Goal: Task Accomplishment & Management: Manage account settings

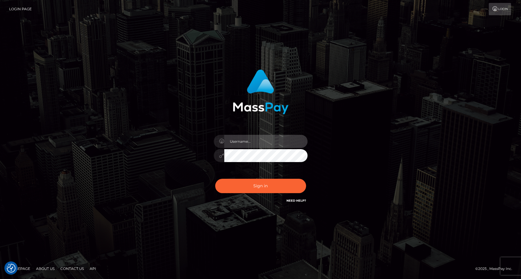
click at [241, 139] on input "text" at bounding box center [265, 141] width 83 height 13
type input "[EMAIL_ADDRESS][DOMAIN_NAME]"
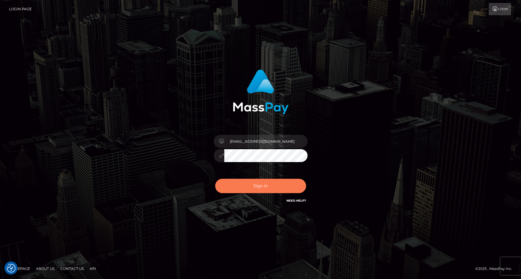
click at [258, 189] on button "Sign in" at bounding box center [260, 186] width 91 height 14
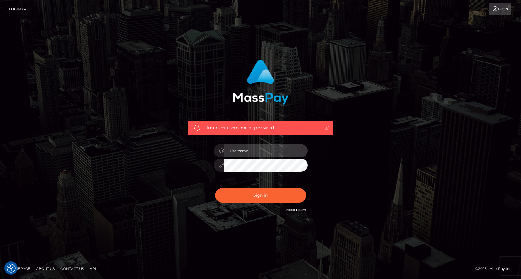
click at [262, 151] on input "text" at bounding box center [265, 150] width 83 height 13
type input "[EMAIL_ADDRESS][DOMAIN_NAME]"
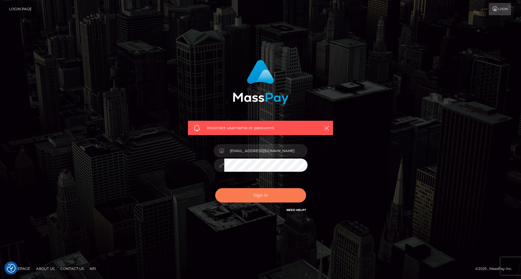
click at [237, 196] on button "Sign in" at bounding box center [260, 195] width 91 height 14
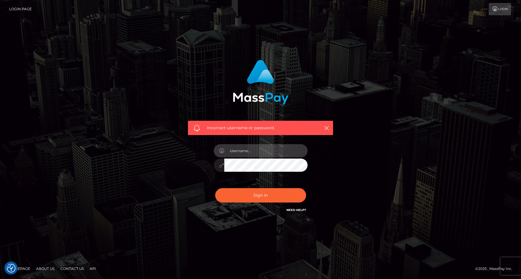
click at [242, 150] on input "text" at bounding box center [265, 150] width 83 height 13
type input "[EMAIL_ADDRESS][DOMAIN_NAME]"
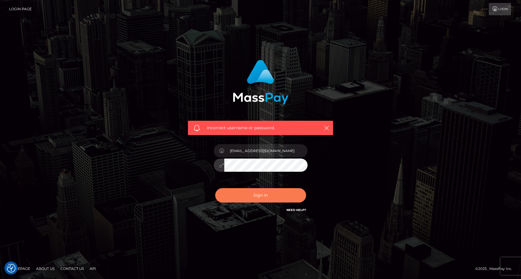
click at [229, 198] on button "Sign in" at bounding box center [260, 195] width 91 height 14
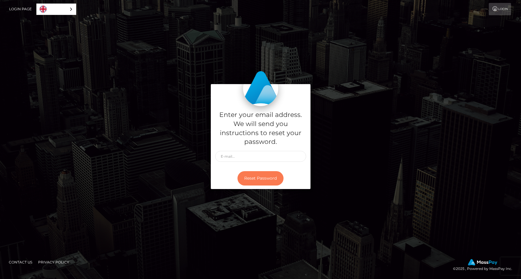
click at [261, 179] on button "Reset Password" at bounding box center [261, 178] width 46 height 14
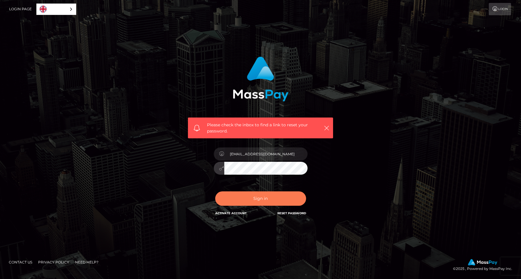
click at [235, 196] on button "Sign in" at bounding box center [260, 198] width 91 height 14
